Goal: Use online tool/utility: Use online tool/utility

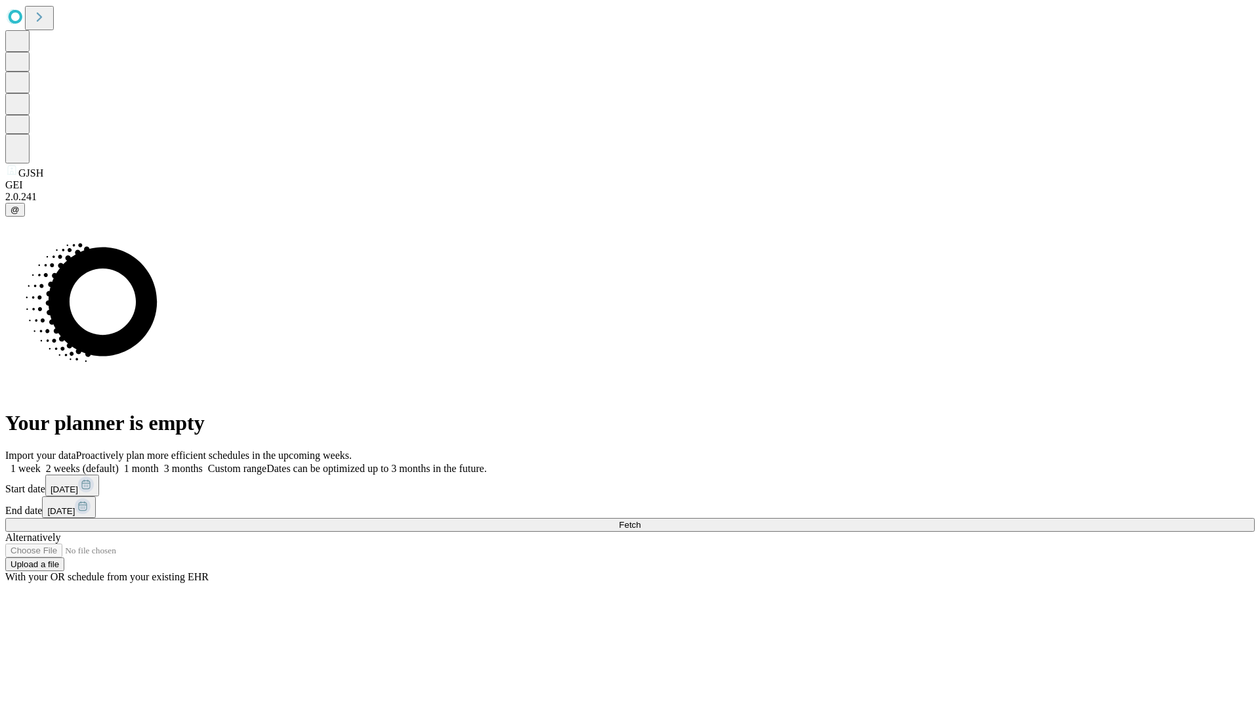
click at [641, 520] on span "Fetch" at bounding box center [630, 525] width 22 height 10
